Goal: Task Accomplishment & Management: Manage account settings

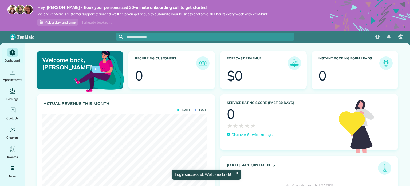
scroll to position [73, 165]
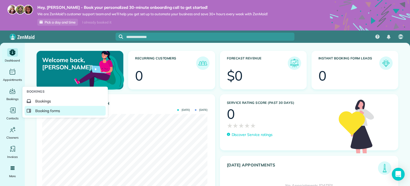
click at [56, 111] on span "Booking forms" at bounding box center [47, 110] width 25 height 5
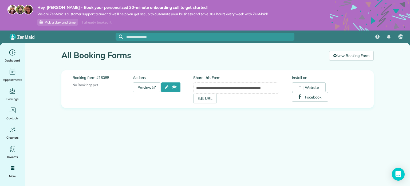
click at [62, 23] on span "Pick a day and time" at bounding box center [60, 22] width 31 height 4
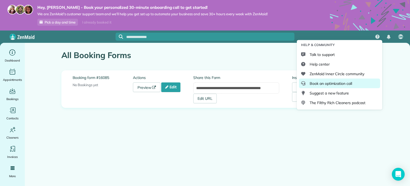
click at [330, 83] on span "Book an optimization call" at bounding box center [331, 83] width 42 height 5
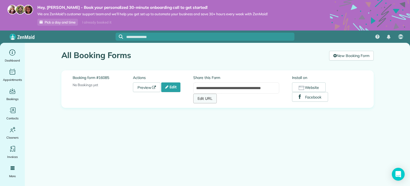
click at [201, 99] on link "Edit URL" at bounding box center [205, 98] width 24 height 10
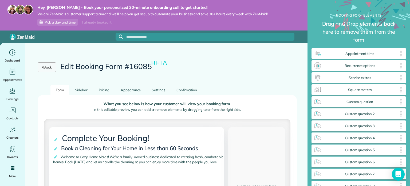
click at [50, 66] on link "Back" at bounding box center [47, 67] width 18 height 10
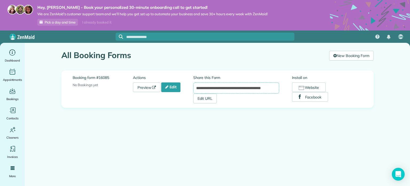
scroll to position [0, 8]
drag, startPoint x: 195, startPoint y: 87, endPoint x: 293, endPoint y: 91, distance: 98.9
click at [293, 91] on div "**********" at bounding box center [277, 89] width 169 height 28
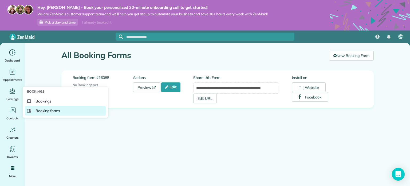
click at [47, 110] on span "Booking forms" at bounding box center [48, 110] width 25 height 5
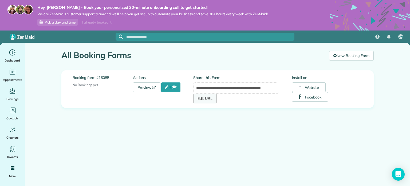
click at [202, 100] on link "Edit URL" at bounding box center [205, 98] width 24 height 10
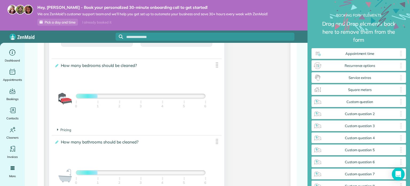
scroll to position [350, 0]
click at [66, 131] on span "Pricing" at bounding box center [64, 129] width 14 height 4
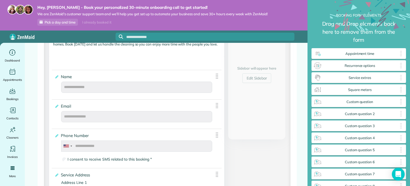
scroll to position [120, 0]
